Goal: Task Accomplishment & Management: Manage account settings

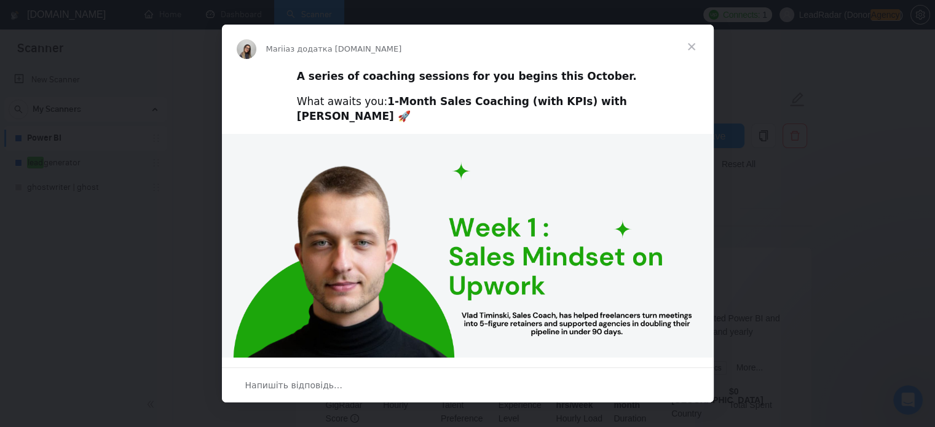
click at [868, 176] on div "Месенджер Intercom" at bounding box center [467, 213] width 935 height 427
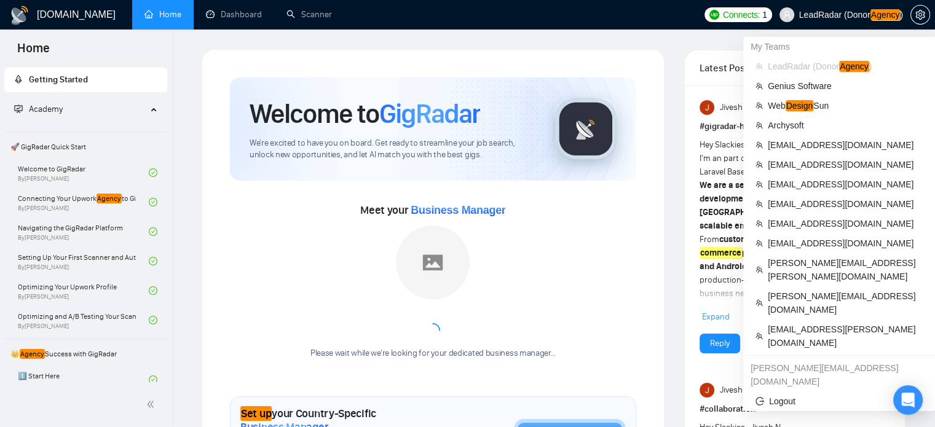
click at [846, 19] on span "LeadRadar (Donor Agency )" at bounding box center [851, 14] width 104 height 9
click at [803, 125] on span "Archysoft" at bounding box center [845, 126] width 155 height 14
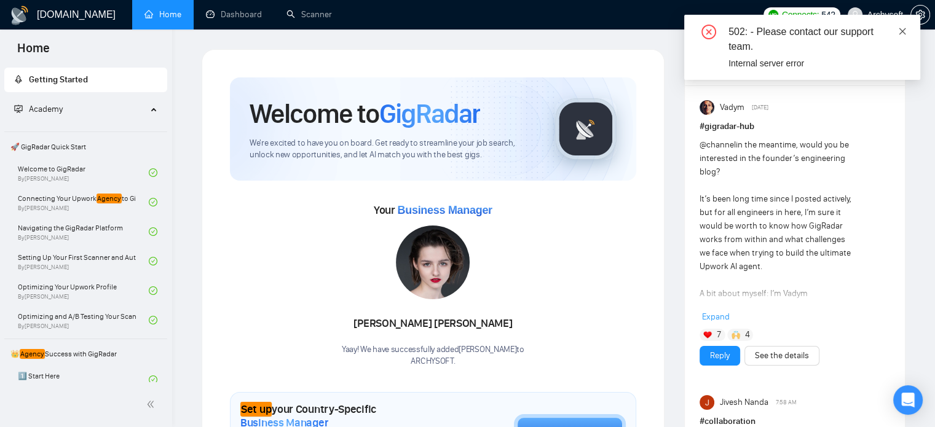
click at [900, 28] on icon "close" at bounding box center [902, 31] width 9 height 9
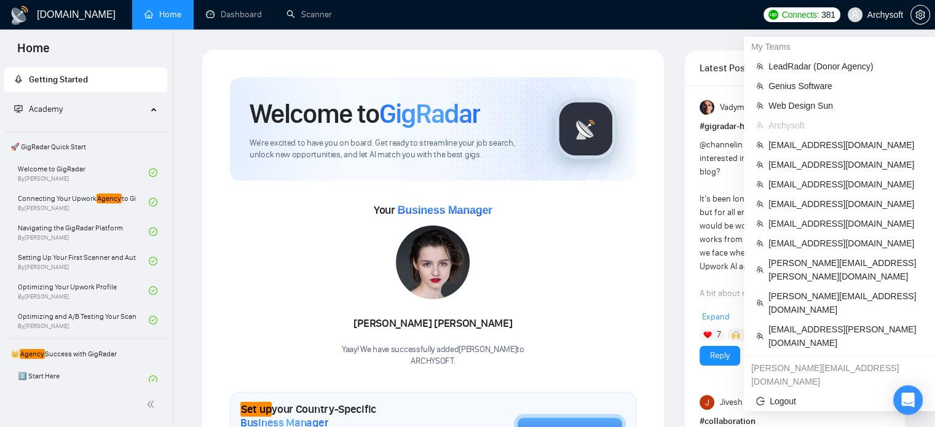
click at [881, 15] on span "Archysoft" at bounding box center [885, 15] width 36 height 0
click at [799, 72] on span "LeadRadar (Donor Agency )" at bounding box center [845, 67] width 154 height 14
